Goal: Transaction & Acquisition: Purchase product/service

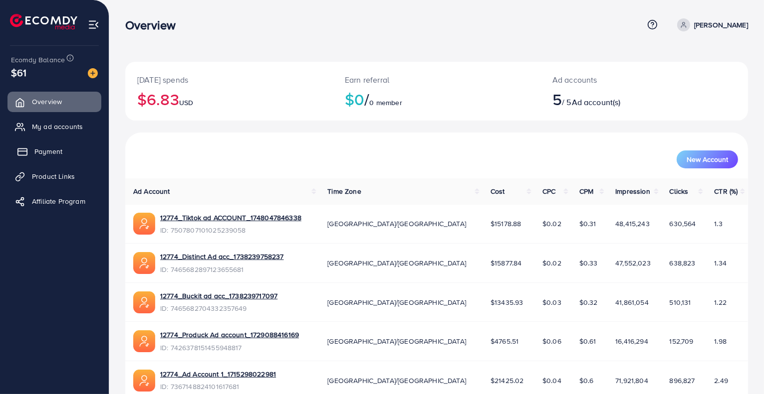
click at [72, 146] on link "Payment" at bounding box center [54, 152] width 94 height 20
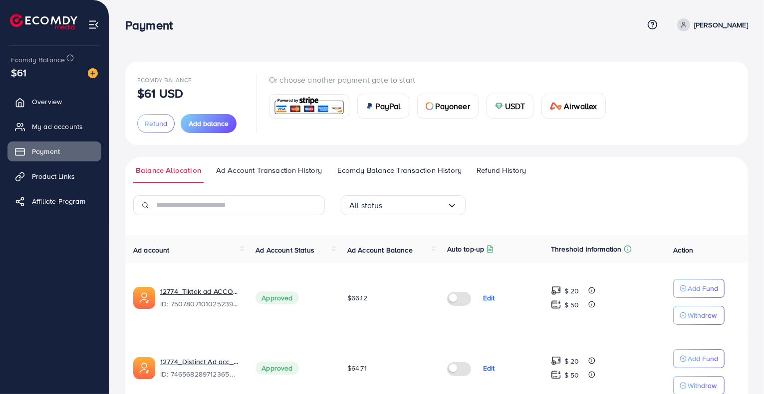
click at [499, 102] on img at bounding box center [499, 106] width 8 height 8
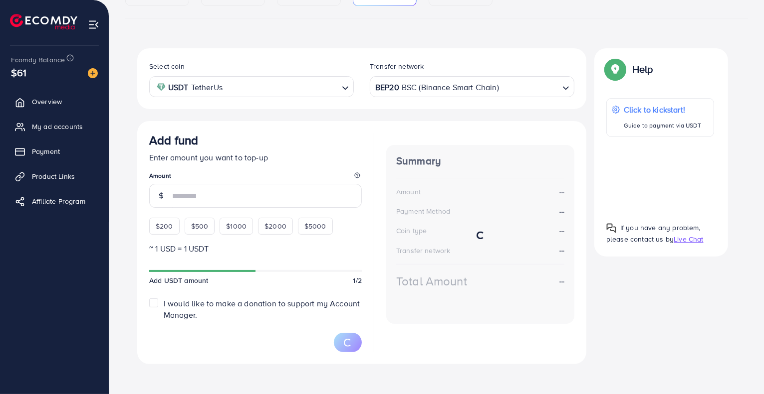
scroll to position [142, 0]
click at [281, 198] on input "number" at bounding box center [267, 196] width 190 height 24
type input "*"
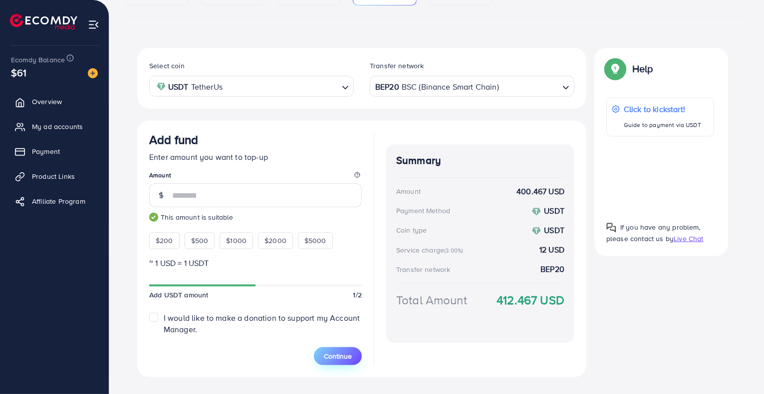
type input "***"
click at [344, 356] on span "Continue" at bounding box center [338, 357] width 28 height 10
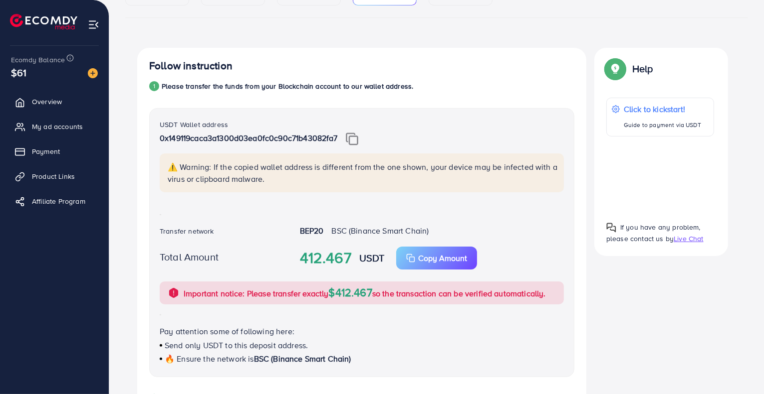
scroll to position [0, 0]
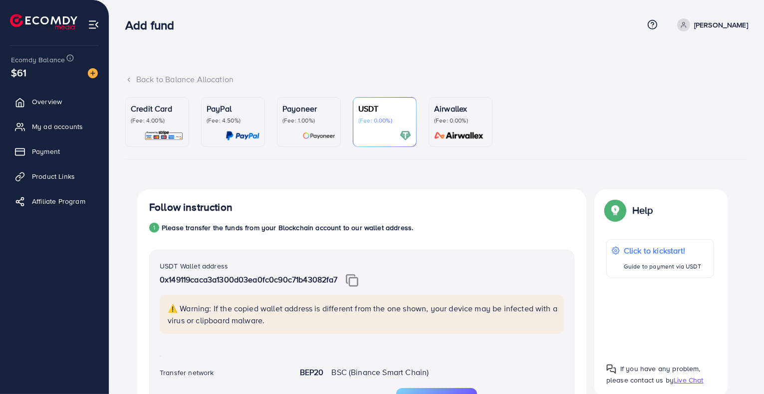
click at [721, 29] on p "[PERSON_NAME]" at bounding box center [721, 25] width 54 height 12
click at [682, 83] on span "Log out" at bounding box center [687, 82] width 27 height 12
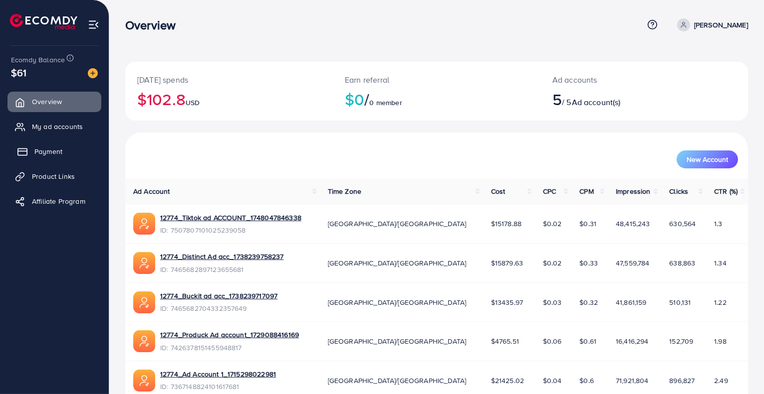
click at [60, 149] on span "Payment" at bounding box center [48, 152] width 28 height 10
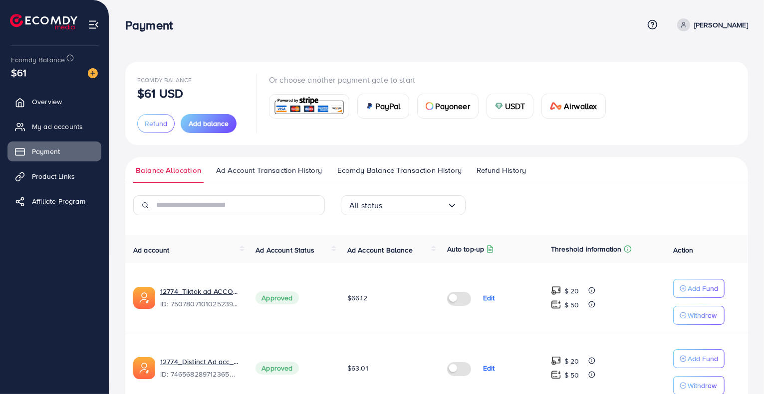
click at [511, 110] on span "USDT" at bounding box center [515, 106] width 20 height 12
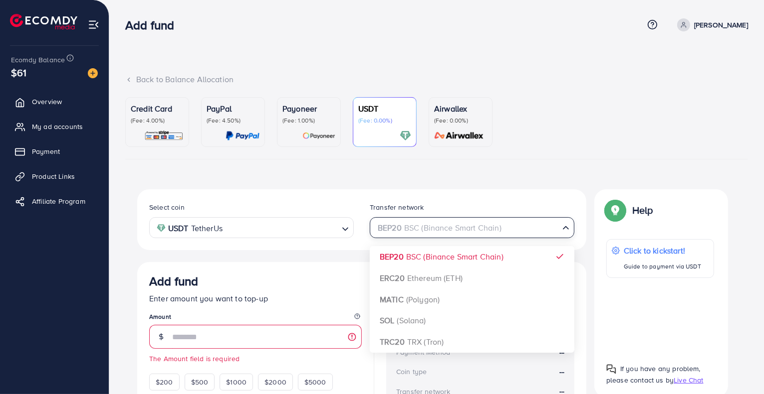
click at [395, 231] on div "BEP20 BSC (Binance Smart Chain)" at bounding box center [466, 226] width 186 height 17
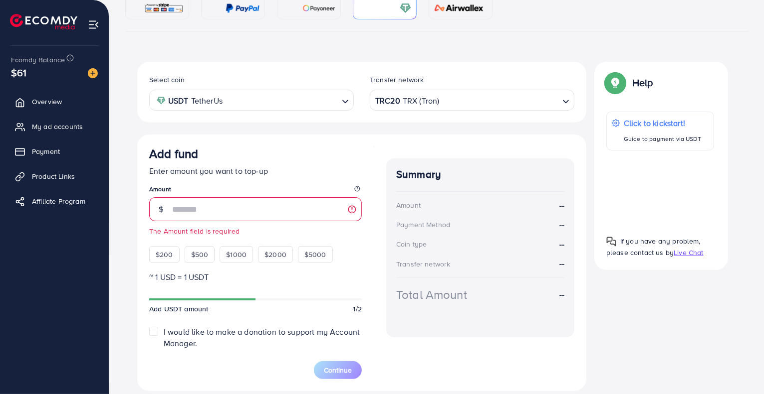
scroll to position [138, 0]
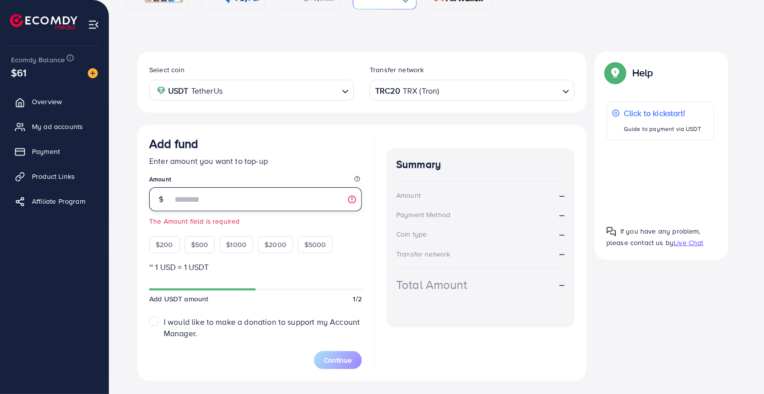
click at [252, 207] on input "number" at bounding box center [267, 200] width 190 height 24
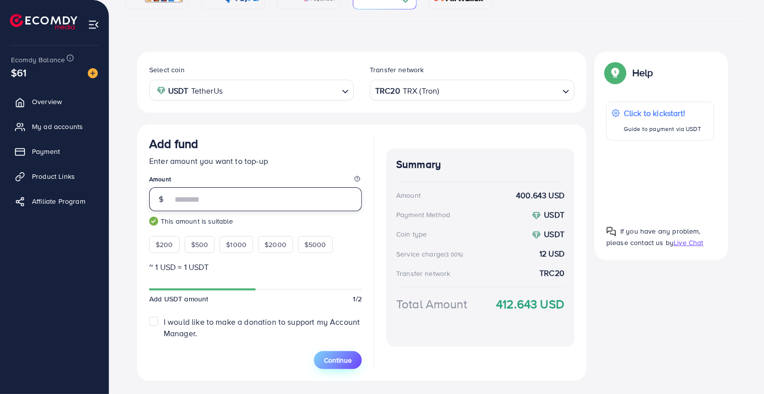
type input "***"
click at [352, 361] on button "Continue" at bounding box center [338, 361] width 48 height 18
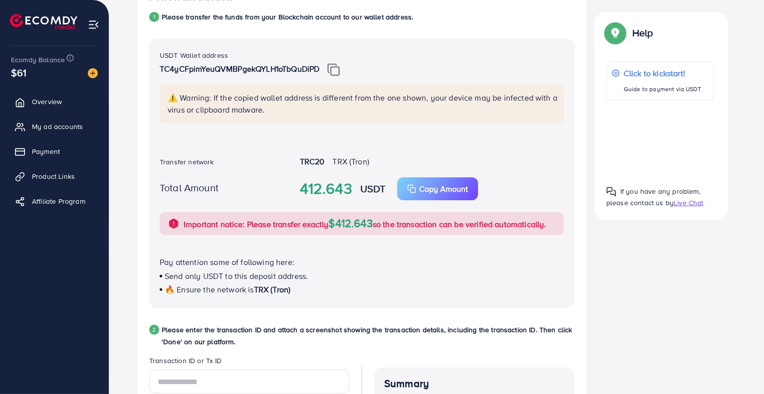
scroll to position [211, 0]
